Goal: Task Accomplishment & Management: Use online tool/utility

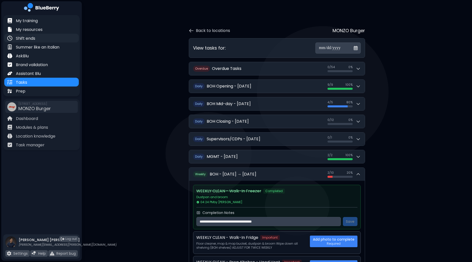
scroll to position [16, 0]
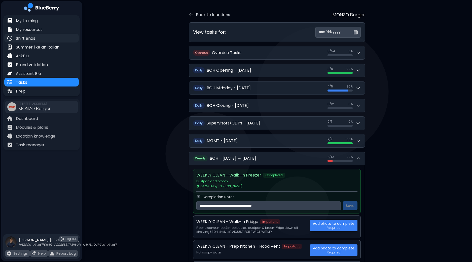
click at [26, 39] on p "Shift ends" at bounding box center [25, 38] width 19 height 6
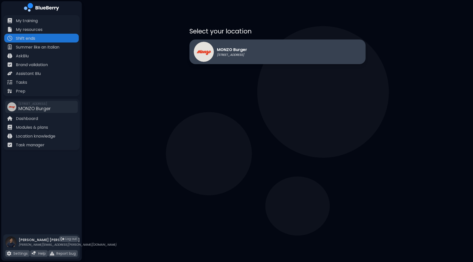
click at [275, 45] on div "MONZO Burger [STREET_ADDRESS]" at bounding box center [277, 51] width 176 height 25
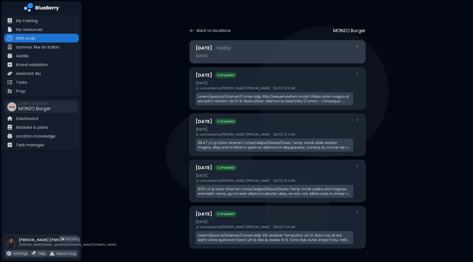
click at [246, 52] on div "[DATE] Pending [DATE]" at bounding box center [274, 52] width 157 height 15
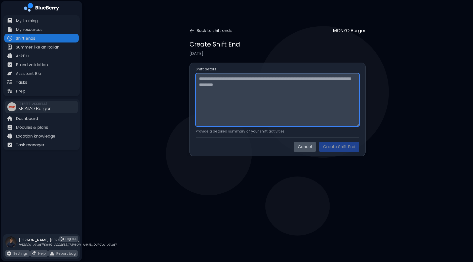
click at [240, 86] on textarea at bounding box center [278, 99] width 164 height 53
paste textarea "**********"
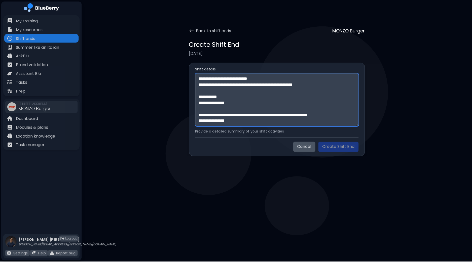
scroll to position [161, 0]
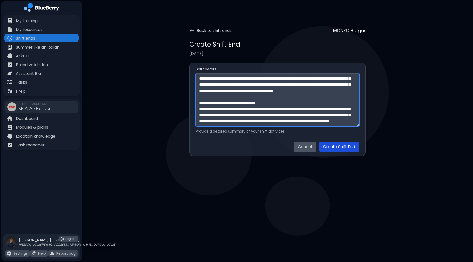
type textarea "**********"
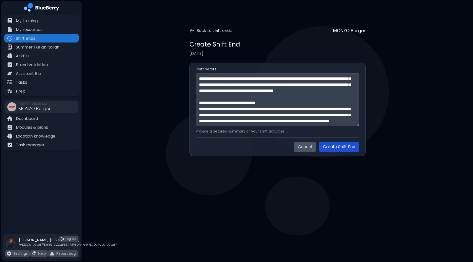
click at [342, 146] on button "Create Shift End" at bounding box center [339, 147] width 40 height 10
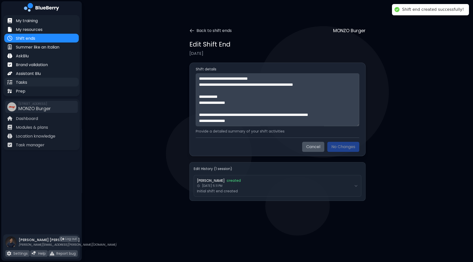
click at [30, 82] on div "Tasks" at bounding box center [41, 82] width 74 height 9
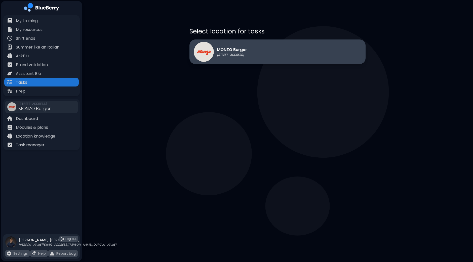
click at [266, 52] on div "MONZO Burger [STREET_ADDRESS]" at bounding box center [277, 51] width 176 height 25
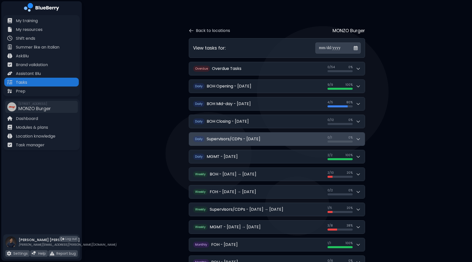
click at [357, 139] on icon at bounding box center [357, 139] width 5 height 5
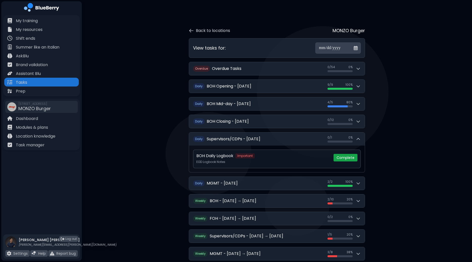
click at [339, 158] on button "Complete" at bounding box center [345, 158] width 24 height 8
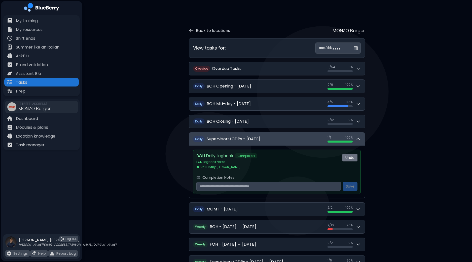
click at [358, 139] on icon at bounding box center [357, 139] width 5 height 5
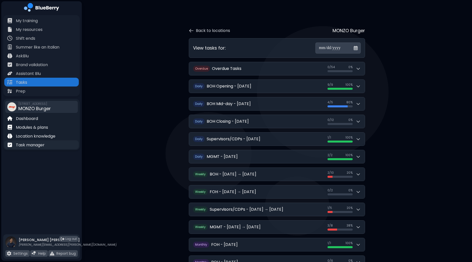
click at [32, 145] on p "Task manager" at bounding box center [30, 145] width 29 height 6
